Goal: Task Accomplishment & Management: Use online tool/utility

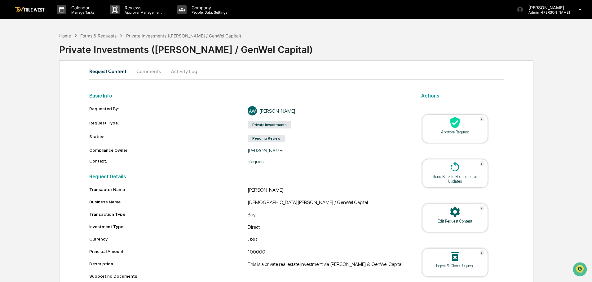
click at [454, 131] on div "Approve Request" at bounding box center [455, 132] width 56 height 5
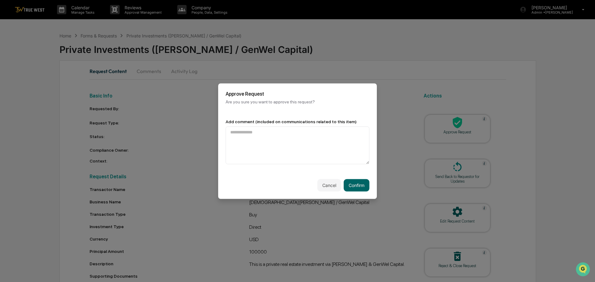
type textarea "*"
type textarea "**********"
click at [358, 189] on button "Confirm" at bounding box center [357, 185] width 26 height 12
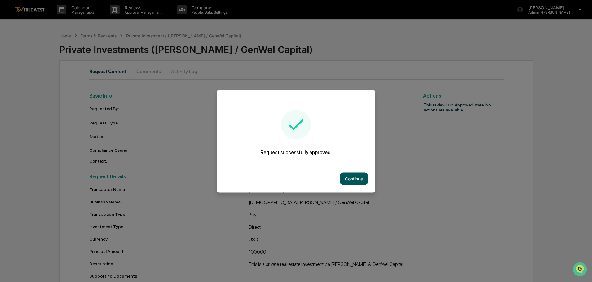
click at [353, 178] on button "Continue" at bounding box center [354, 179] width 28 height 12
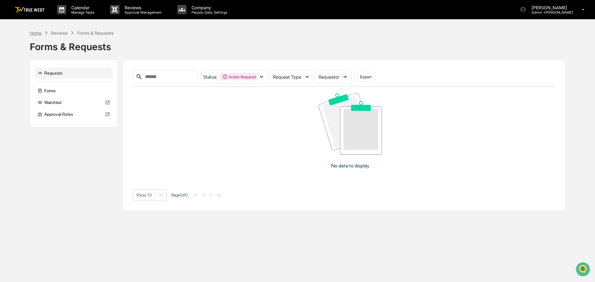
click at [40, 32] on div "Home" at bounding box center [36, 32] width 12 height 5
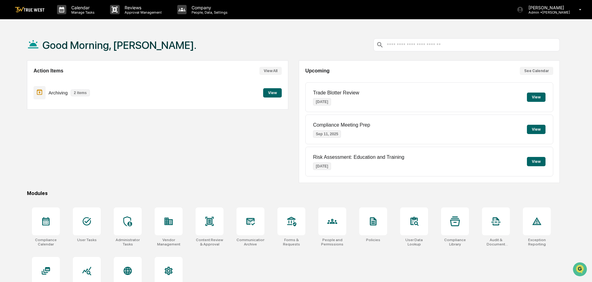
click at [273, 95] on button "View" at bounding box center [272, 92] width 19 height 9
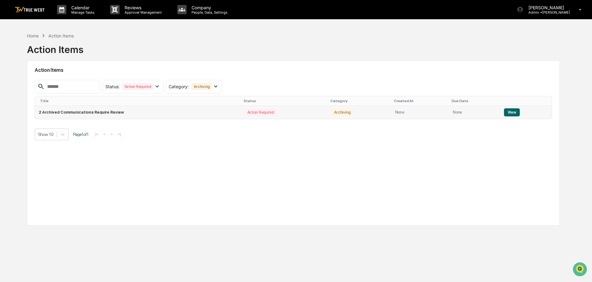
click at [505, 112] on button "View" at bounding box center [512, 112] width 16 height 8
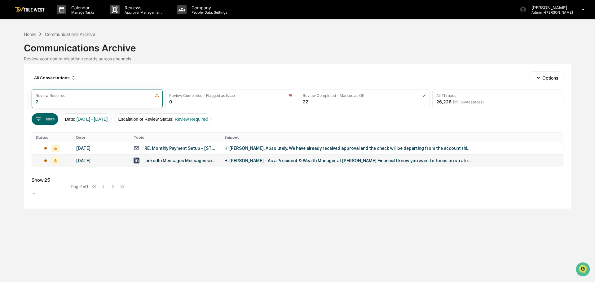
click at [166, 162] on div "LinkedIn Messages Messages with [PERSON_NAME], CFP®, [PERSON_NAME]" at bounding box center [180, 160] width 72 height 5
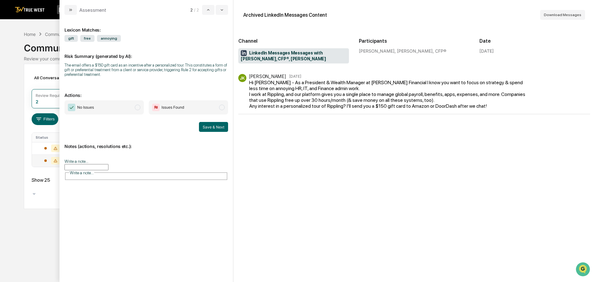
click at [108, 166] on input "Write a note..." at bounding box center [86, 167] width 44 height 6
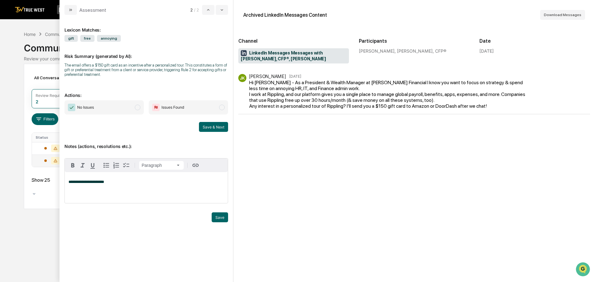
click at [118, 104] on span "No Issues" at bounding box center [103, 107] width 79 height 14
click at [221, 219] on button "Save" at bounding box center [220, 218] width 16 height 10
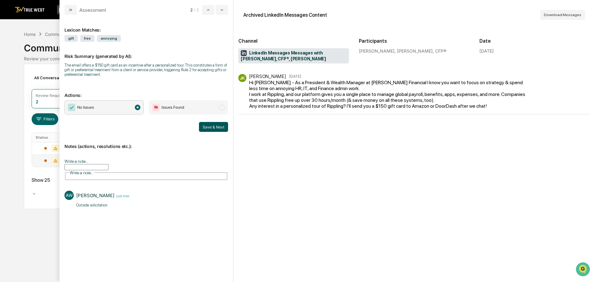
click at [209, 129] on button "Save & Next" at bounding box center [213, 127] width 29 height 10
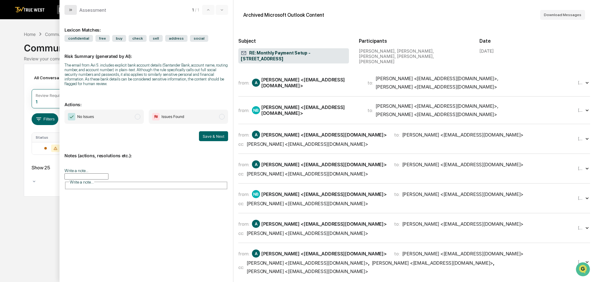
click at [69, 11] on icon "modal" at bounding box center [70, 9] width 5 height 5
